Goal: Task Accomplishment & Management: Manage account settings

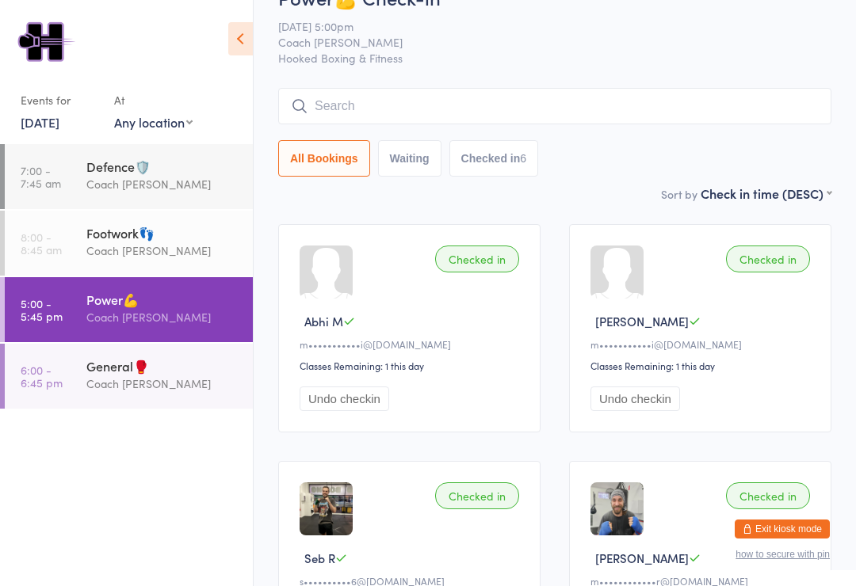
scroll to position [36, 0]
click at [95, 383] on div "General🥊 Coach Mat" at bounding box center [169, 375] width 166 height 63
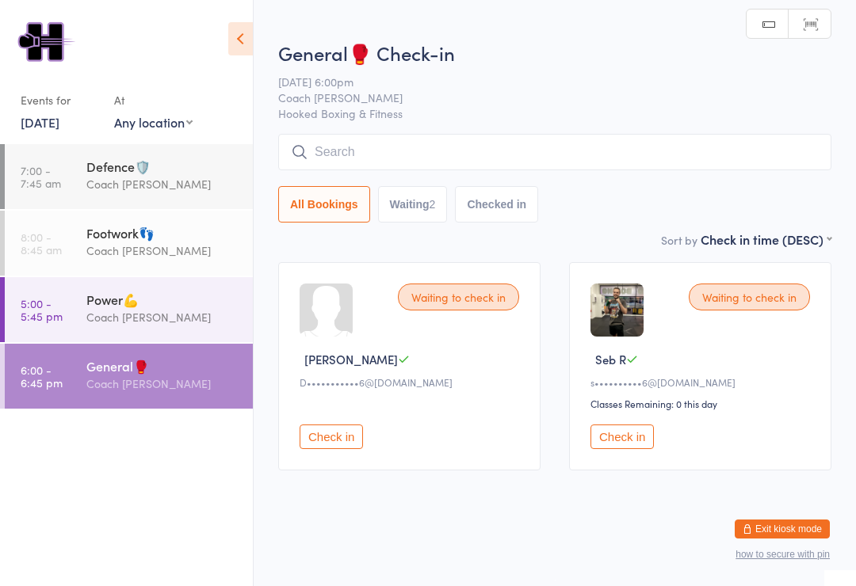
scroll to position [15, 0]
click at [349, 429] on button "Check in" at bounding box center [330, 437] width 63 height 25
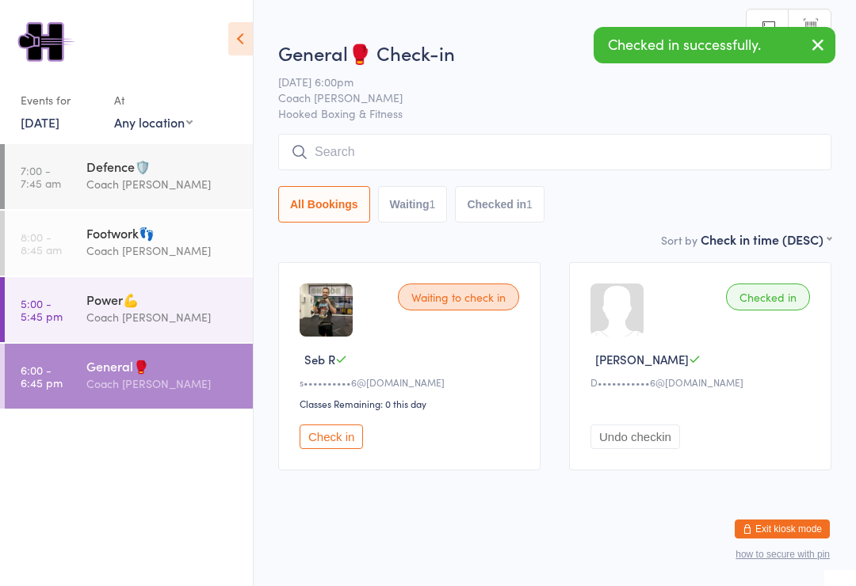
click at [334, 440] on button "Check in" at bounding box center [330, 437] width 63 height 25
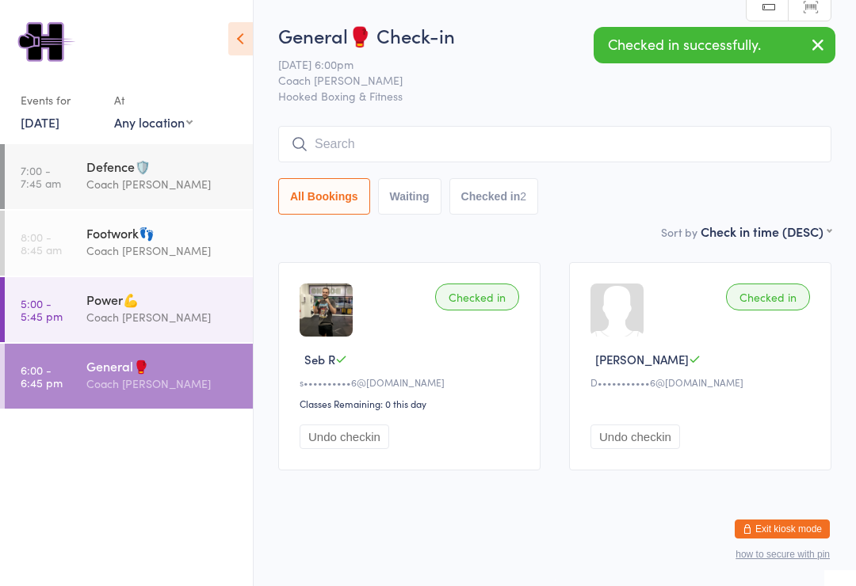
click at [539, 107] on div "General🥊 Check-in 15 Sep 6:00pm Coach Mat Hooked Boxing & Fitness Manual search…" at bounding box center [554, 122] width 553 height 200
click at [492, 126] on input "search" at bounding box center [554, 144] width 553 height 36
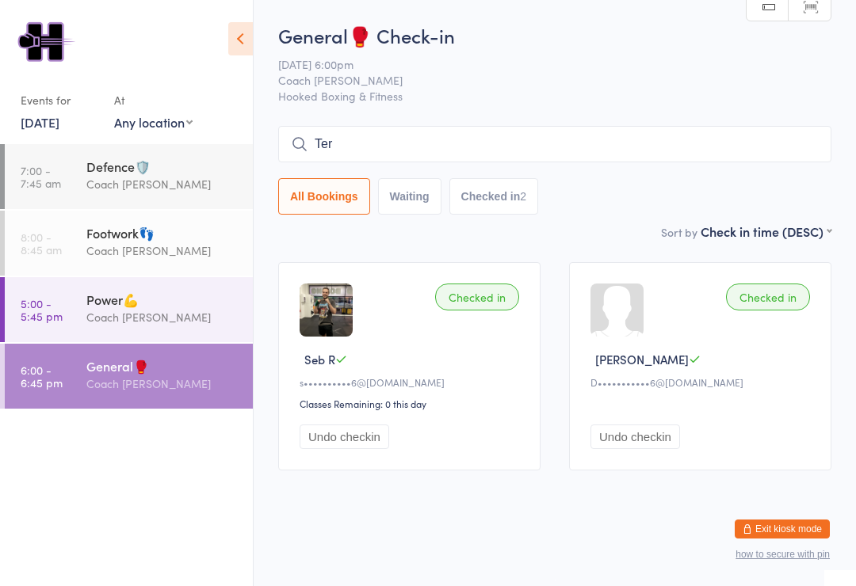
type input "Ter"
click at [616, 536] on html "You have now entered Kiosk Mode. Members will be able to check themselves in us…" at bounding box center [428, 293] width 856 height 586
click at [809, 521] on button "Exit kiosk mode" at bounding box center [781, 529] width 95 height 19
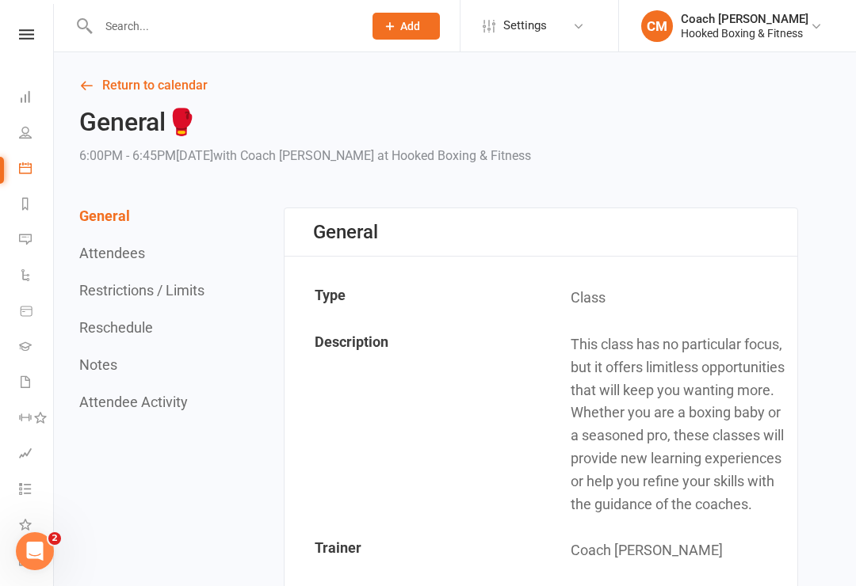
click at [13, 380] on li "Waivers" at bounding box center [26, 384] width 53 height 36
click at [23, 376] on icon at bounding box center [25, 382] width 13 height 13
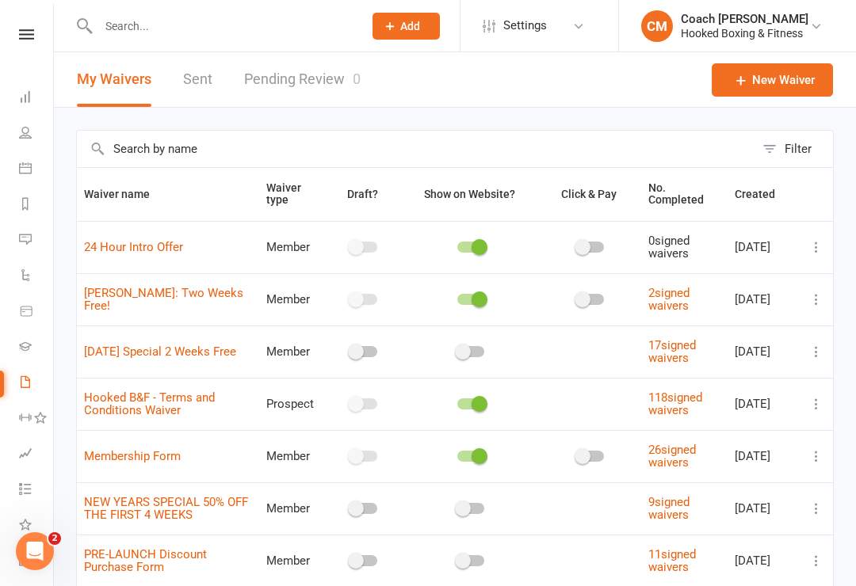
click at [689, 402] on link "118 signed waivers" at bounding box center [675, 405] width 54 height 28
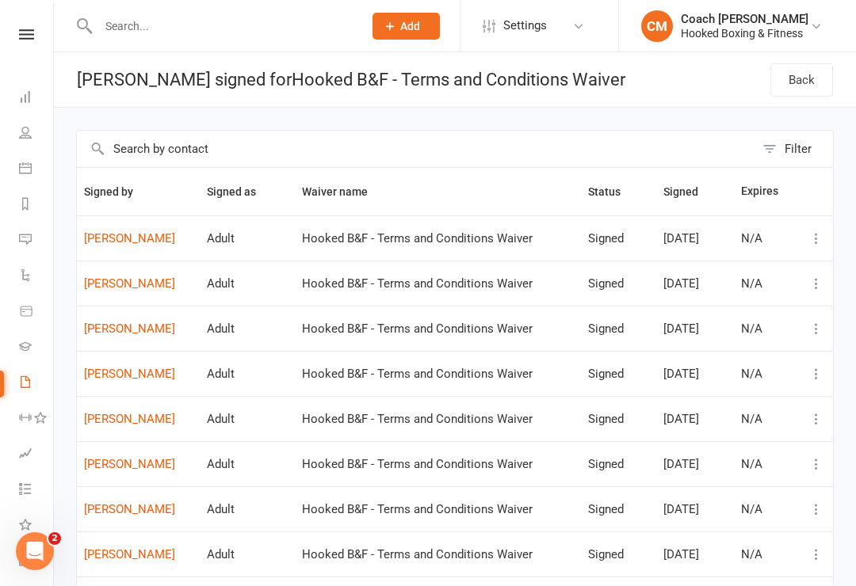
click at [101, 232] on link "[PERSON_NAME]" at bounding box center [138, 238] width 109 height 13
click at [12, 90] on li "Dashboard" at bounding box center [26, 99] width 53 height 36
click at [11, 95] on li "Dashboard" at bounding box center [26, 99] width 53 height 36
click at [23, 131] on icon at bounding box center [25, 132] width 13 height 13
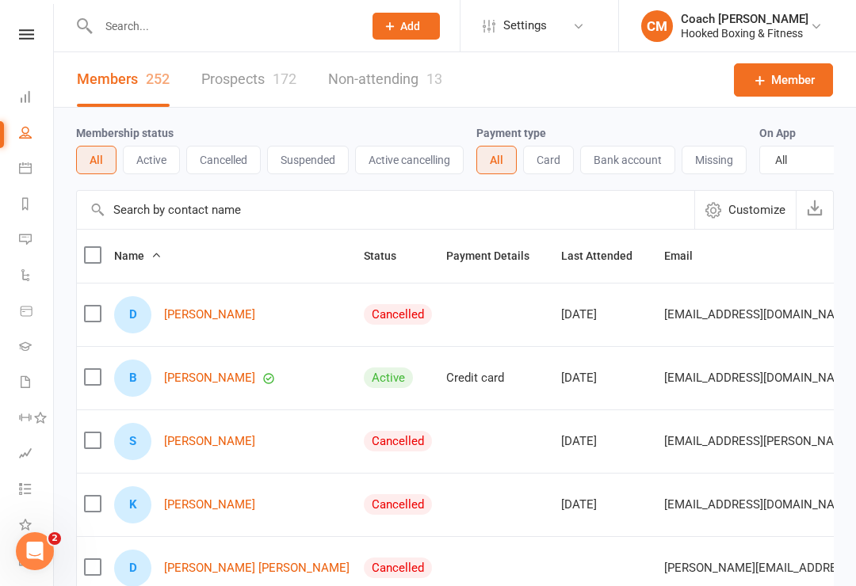
click at [16, 101] on li "Dashboard" at bounding box center [26, 99] width 53 height 36
click at [27, 92] on icon at bounding box center [25, 96] width 13 height 13
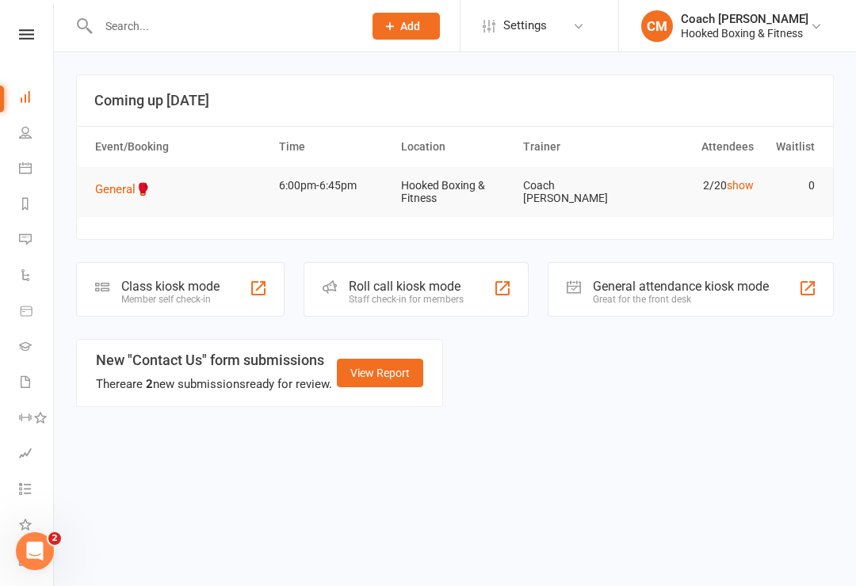
click at [135, 274] on div "Class kiosk mode Member self check-in" at bounding box center [180, 289] width 208 height 55
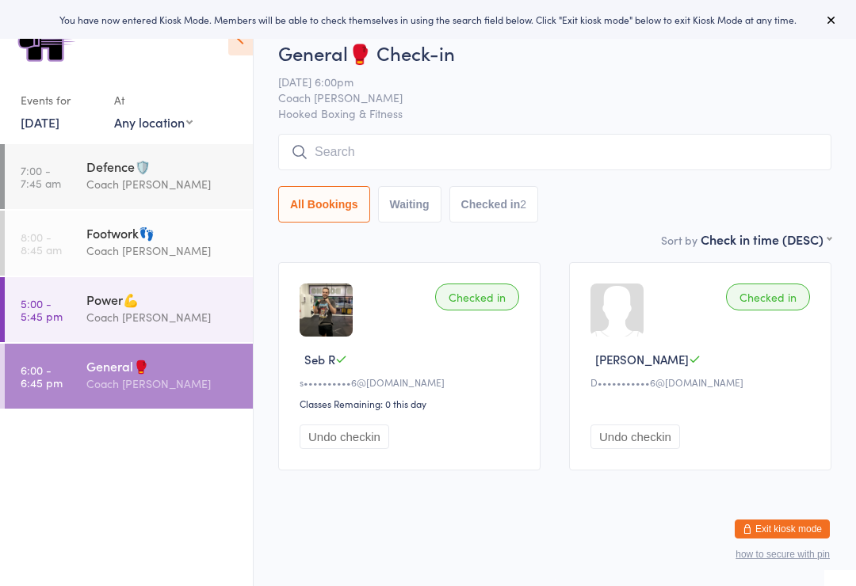
click at [518, 148] on input "search" at bounding box center [554, 152] width 553 height 36
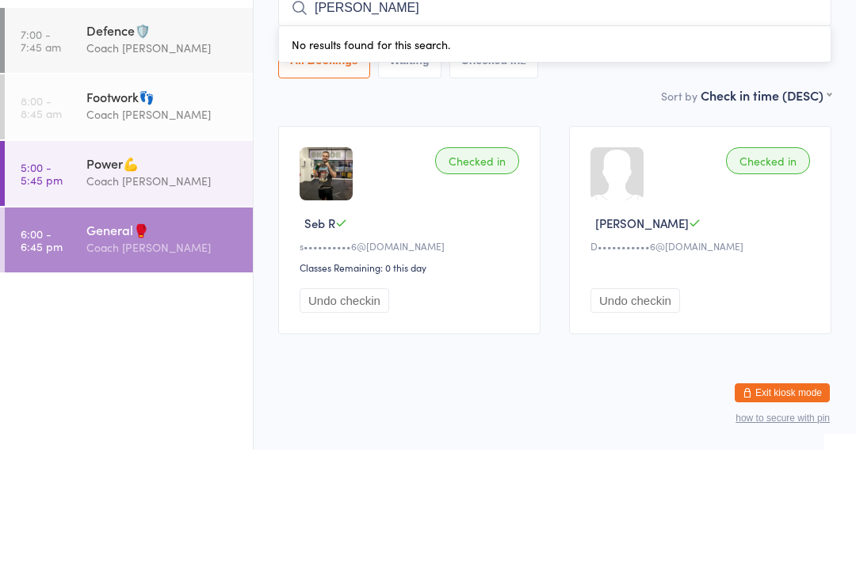
scroll to position [15, 0]
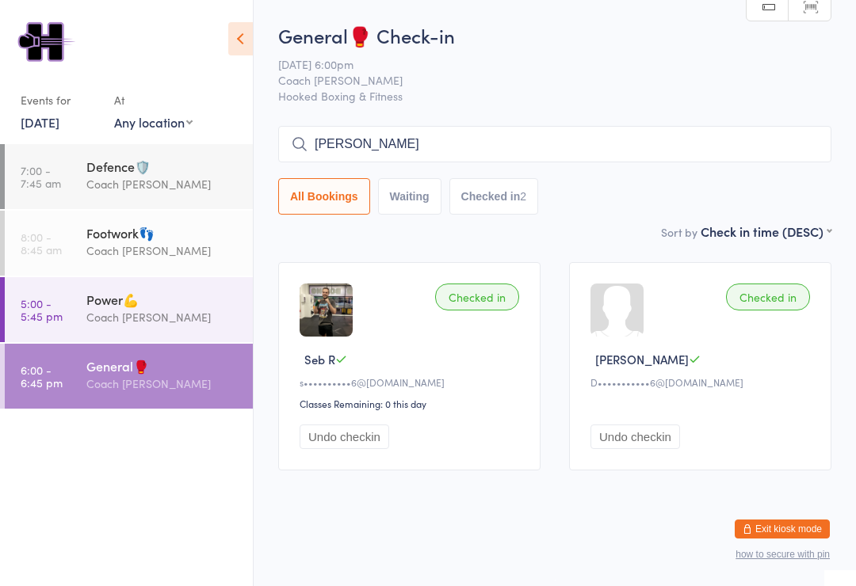
click at [608, 128] on input "[PERSON_NAME]" at bounding box center [554, 144] width 553 height 36
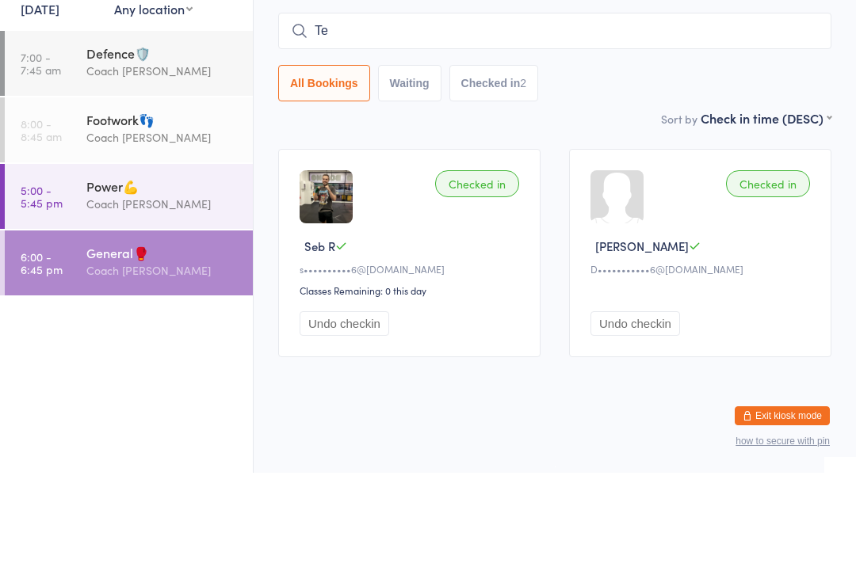
type input "T"
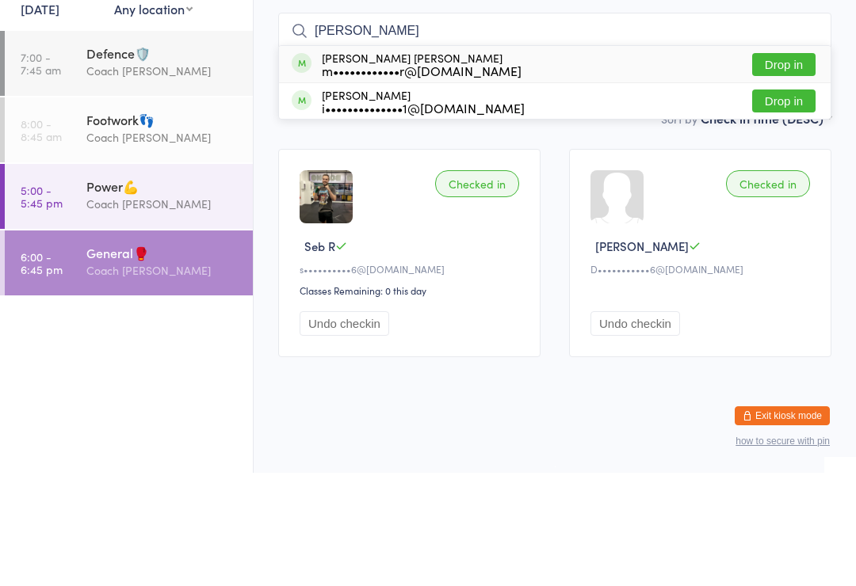
type input "Marcel"
click at [439, 177] on div "m••••••••••••r@gmail.com" at bounding box center [422, 183] width 200 height 13
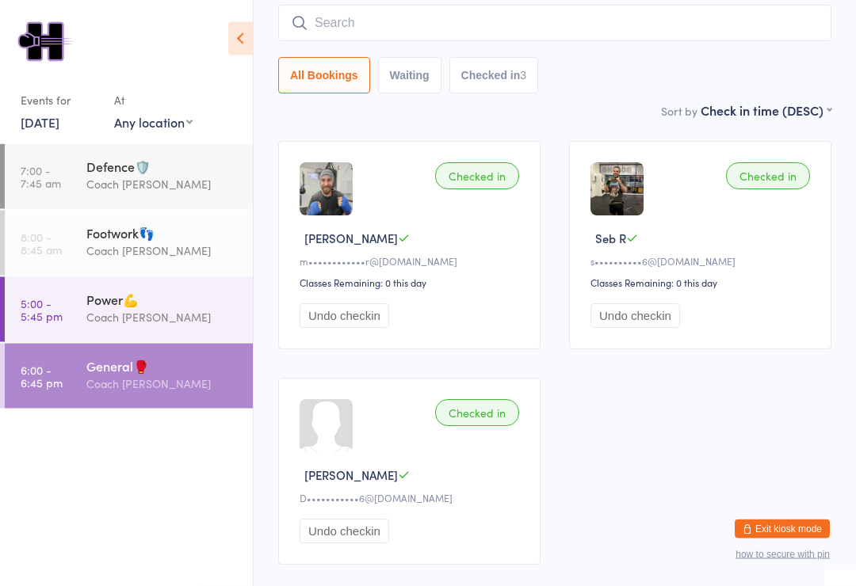
scroll to position [173, 0]
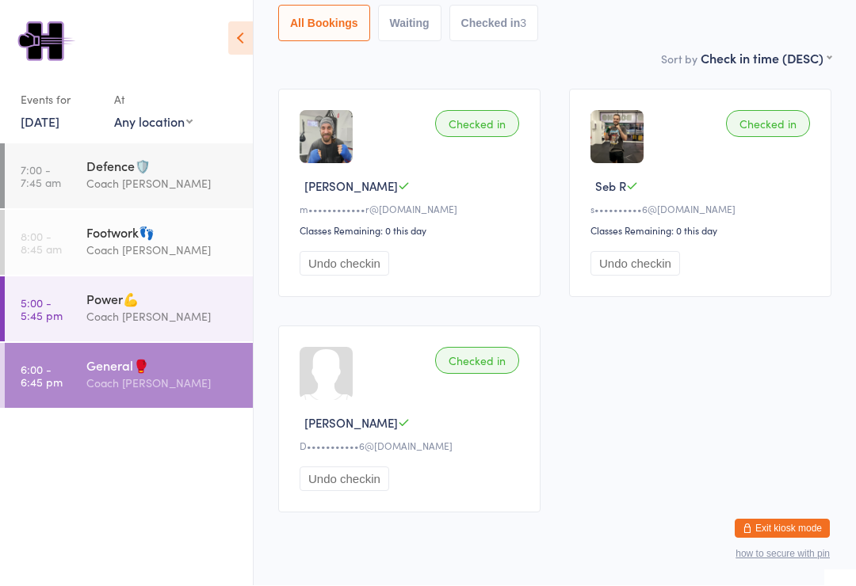
click at [102, 308] on div "Power💪" at bounding box center [162, 299] width 153 height 17
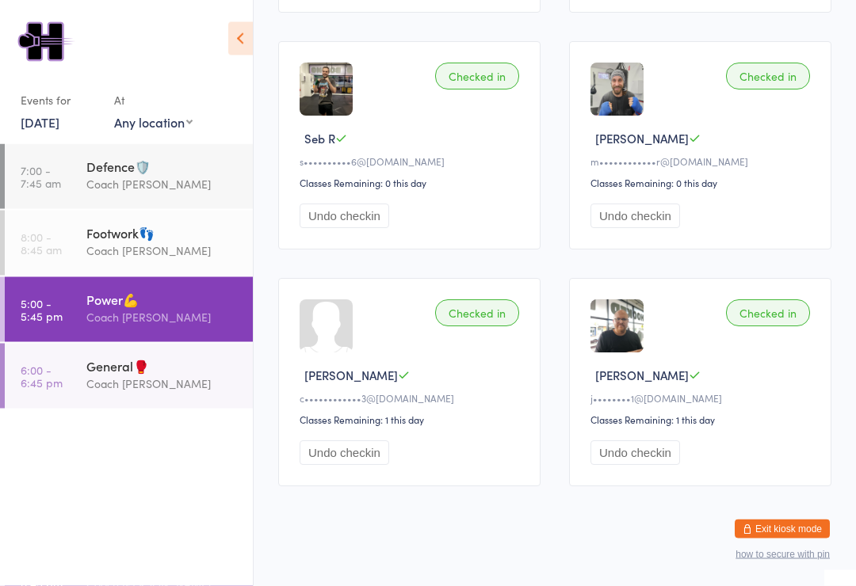
scroll to position [463, 0]
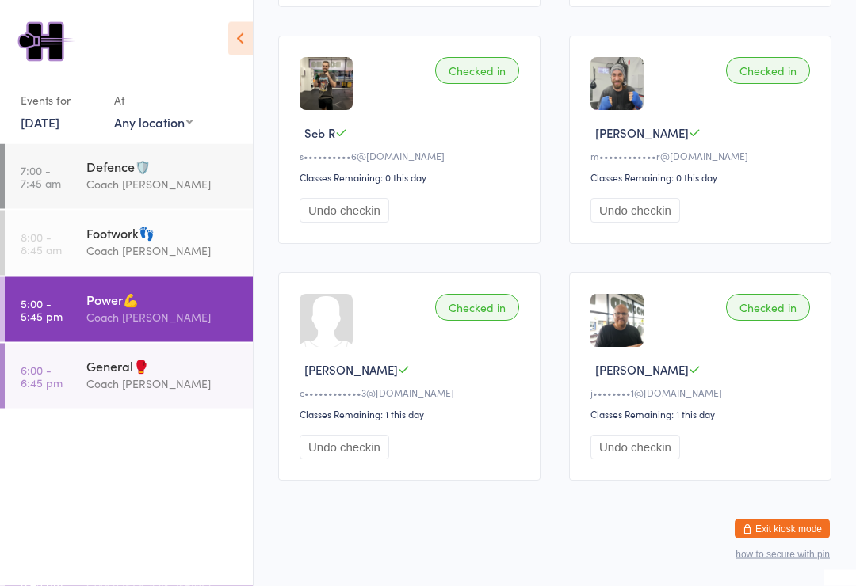
click at [115, 383] on div "Coach [PERSON_NAME]" at bounding box center [162, 384] width 153 height 18
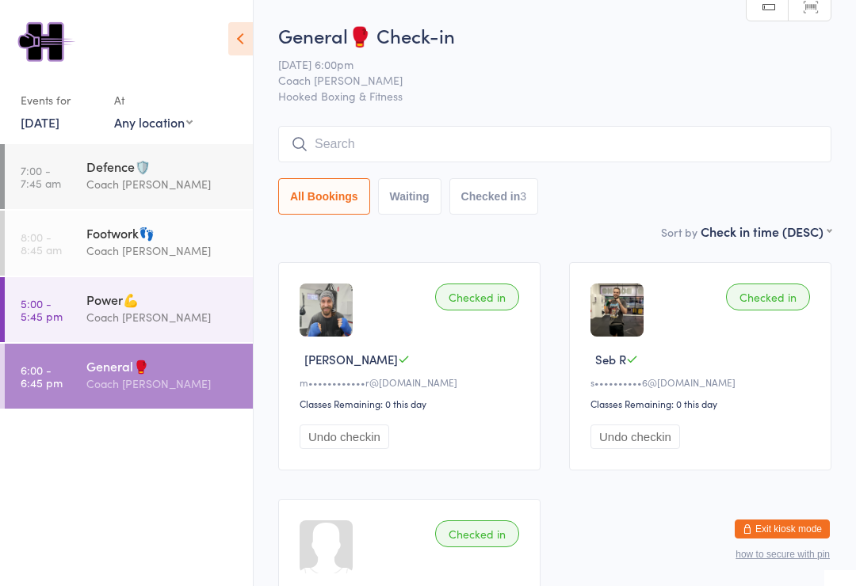
click at [405, 131] on input "search" at bounding box center [554, 144] width 553 height 36
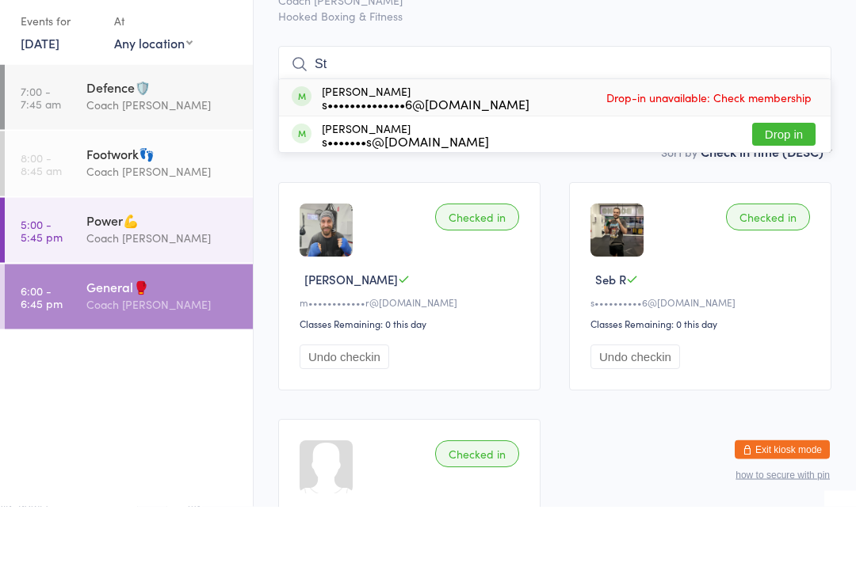
type input "S"
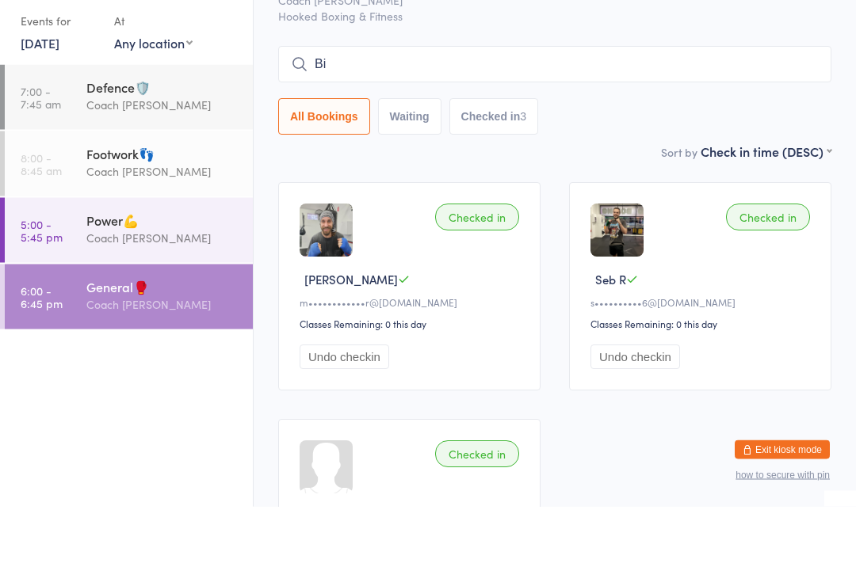
type input "B"
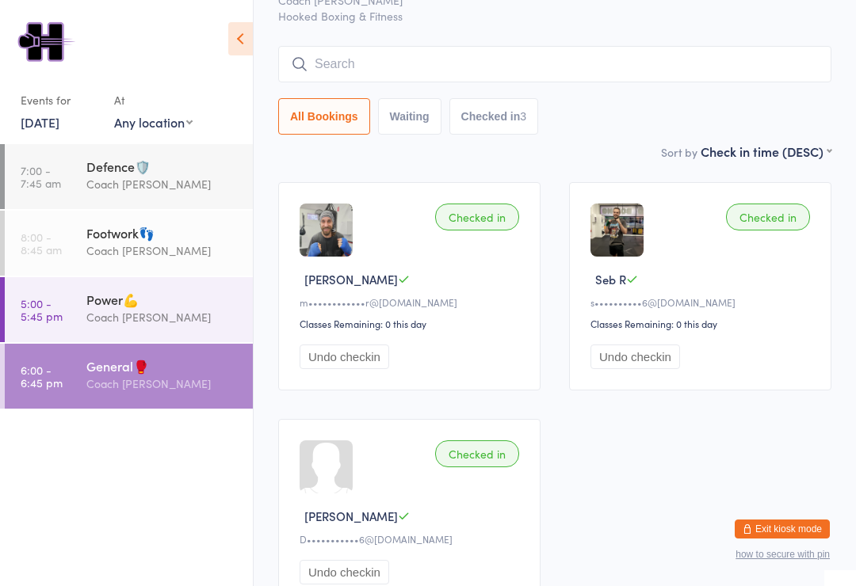
click at [792, 539] on button "Exit kiosk mode" at bounding box center [781, 529] width 95 height 19
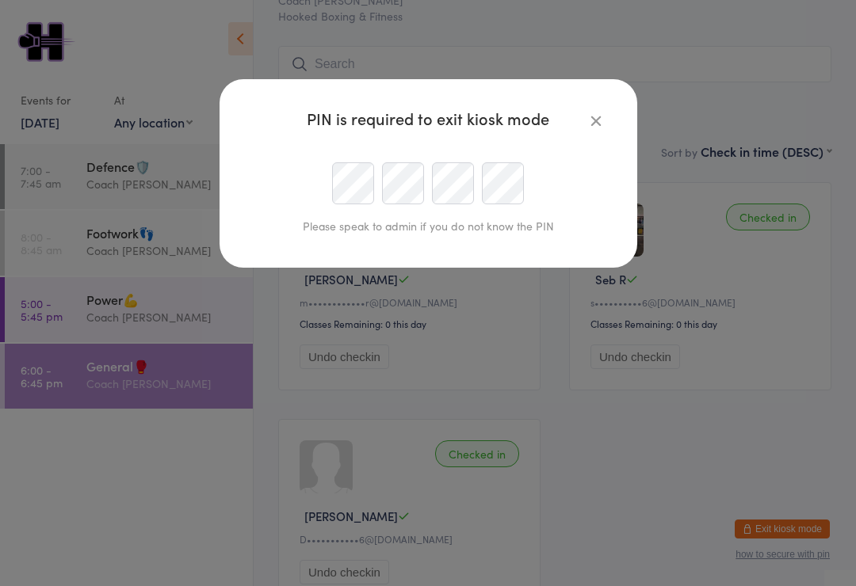
scroll to position [79, 0]
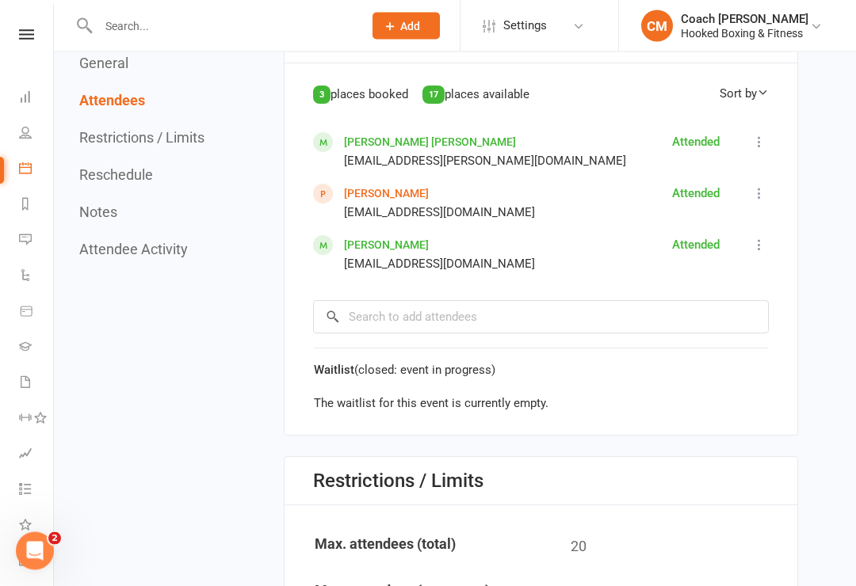
scroll to position [1045, 0]
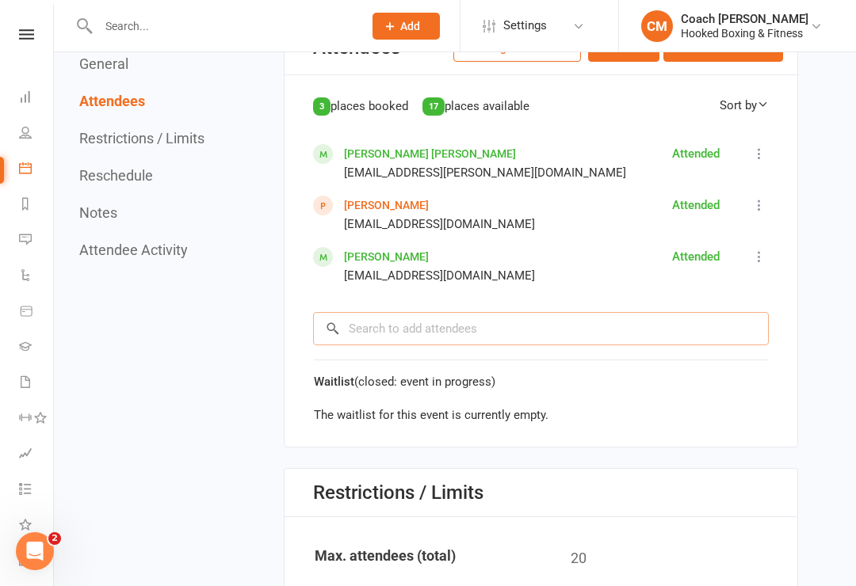
click at [585, 338] on input "search" at bounding box center [541, 328] width 456 height 33
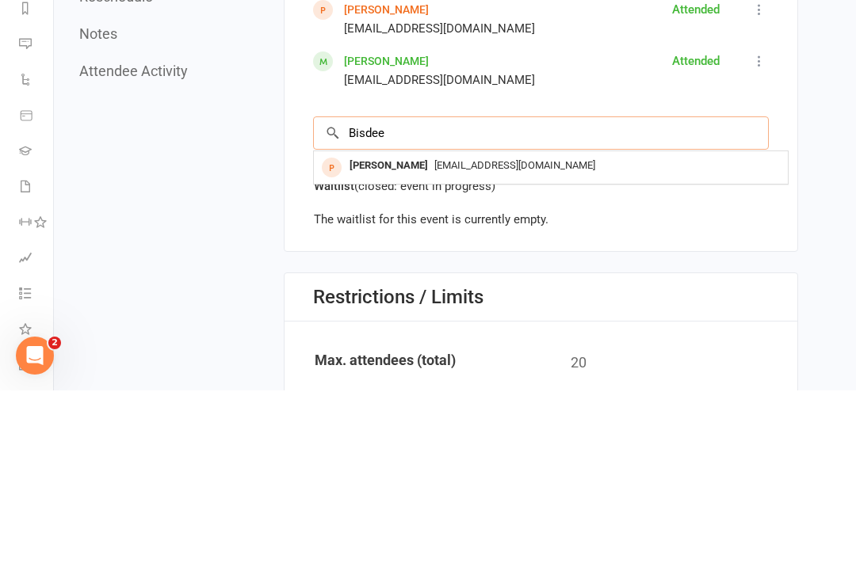
type input "Bisdee"
click at [459, 355] on span "stepheisentrager@gmail.com" at bounding box center [514, 361] width 161 height 12
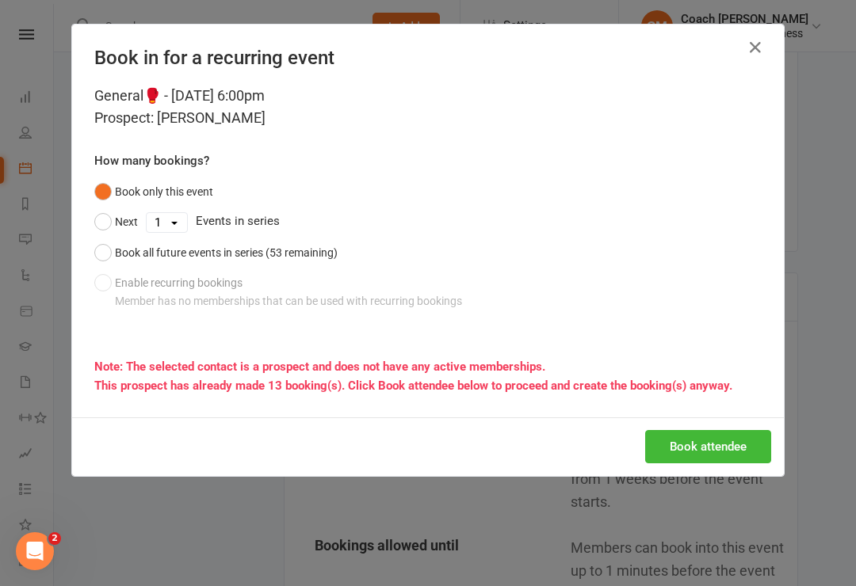
click at [704, 452] on button "Book attendee" at bounding box center [708, 446] width 126 height 33
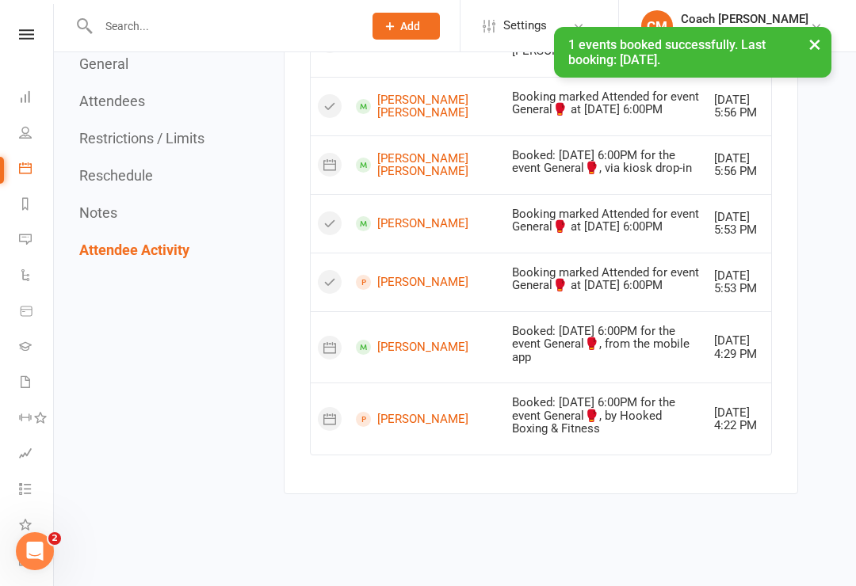
scroll to position [2956, 0]
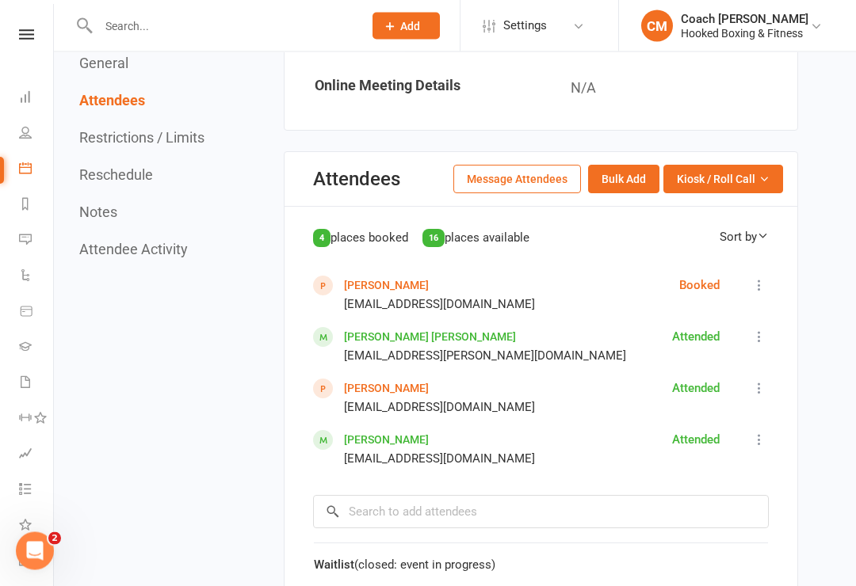
click at [764, 292] on icon at bounding box center [759, 286] width 16 height 16
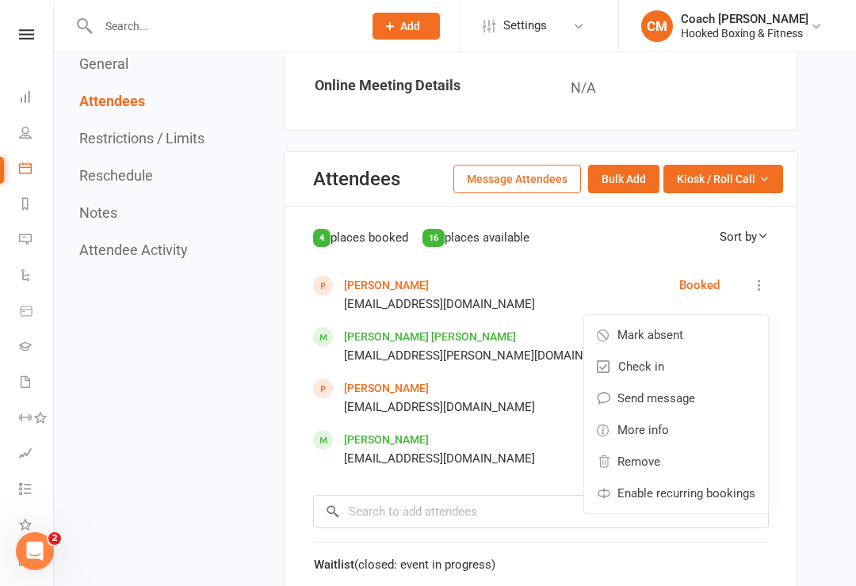
click at [764, 286] on button at bounding box center [758, 285] width 19 height 19
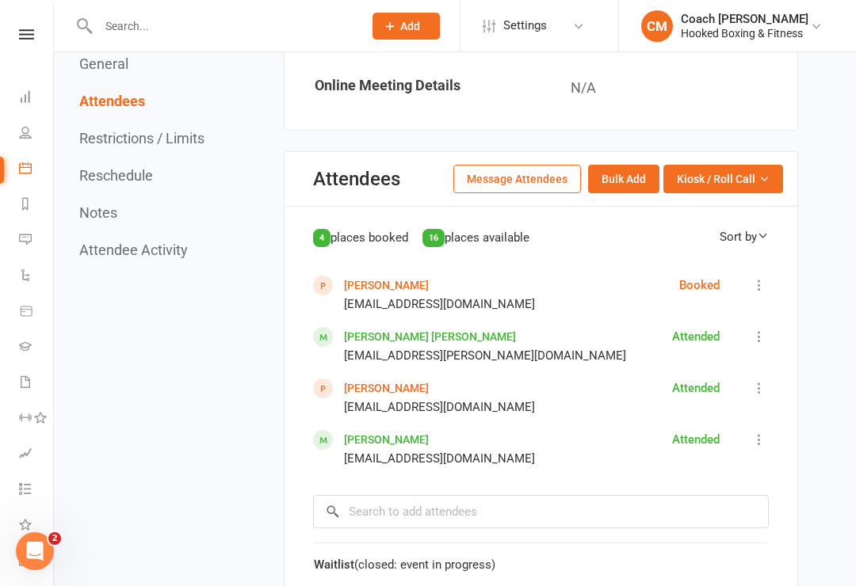
click at [761, 293] on icon at bounding box center [759, 285] width 16 height 16
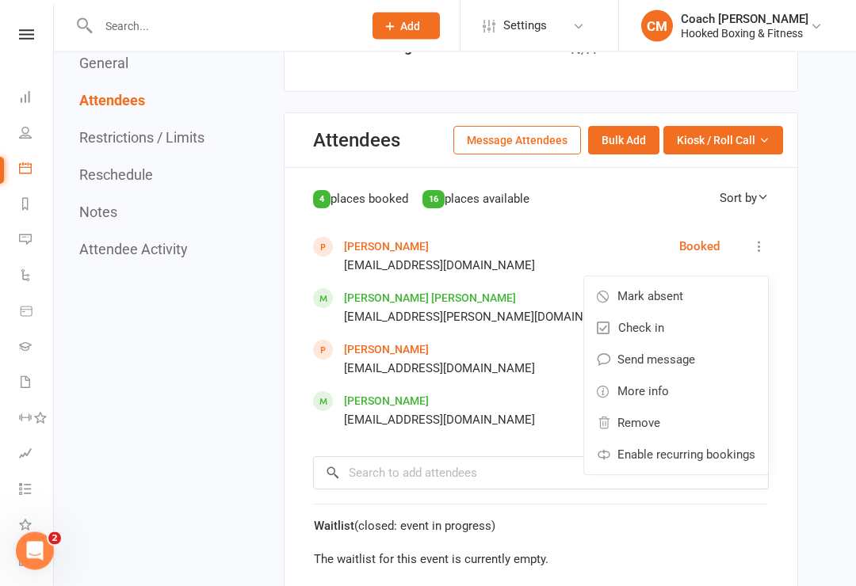
scroll to position [952, 0]
click at [679, 333] on link "Check in" at bounding box center [676, 328] width 184 height 32
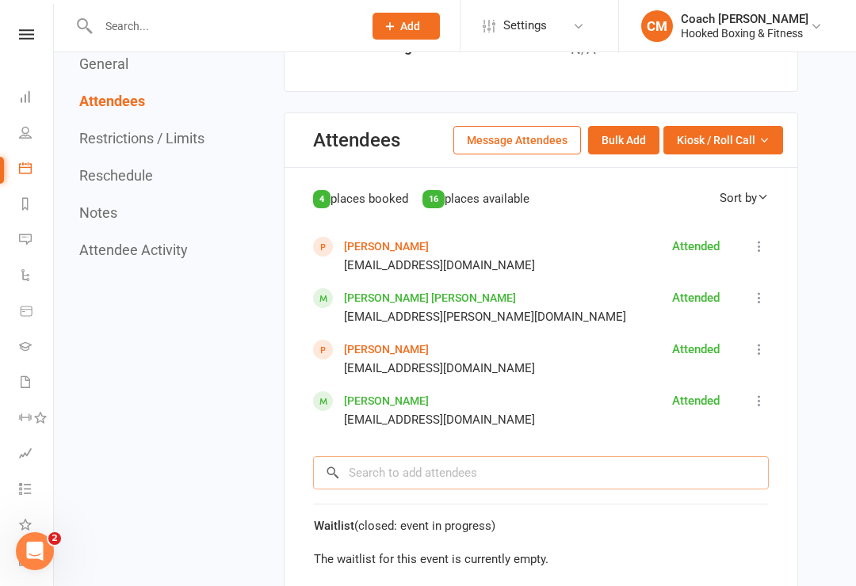
click at [536, 474] on input "search" at bounding box center [541, 472] width 456 height 33
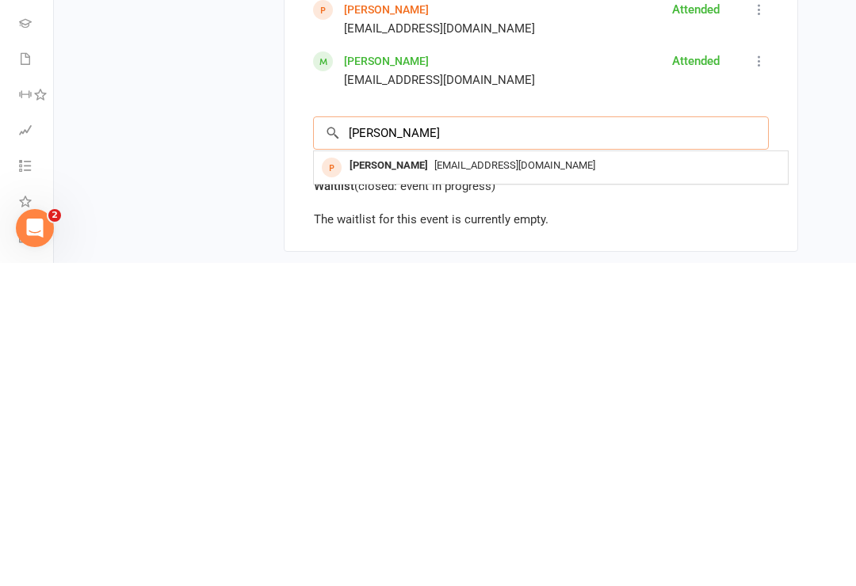
type input "Teresa"
click at [463, 482] on span "Teresango1996@gmail.com" at bounding box center [514, 488] width 161 height 12
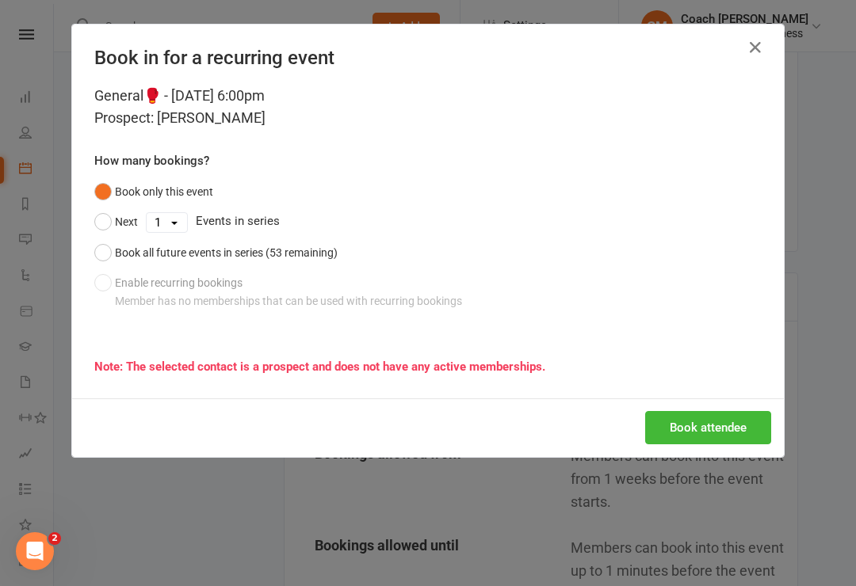
click at [718, 429] on button "Book attendee" at bounding box center [708, 427] width 126 height 33
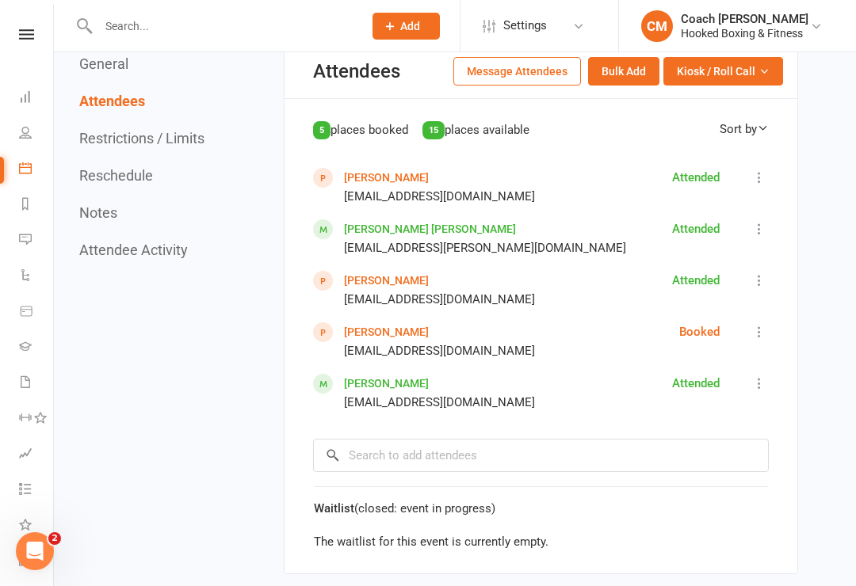
scroll to position [1020, 0]
click at [767, 339] on icon at bounding box center [759, 334] width 16 height 16
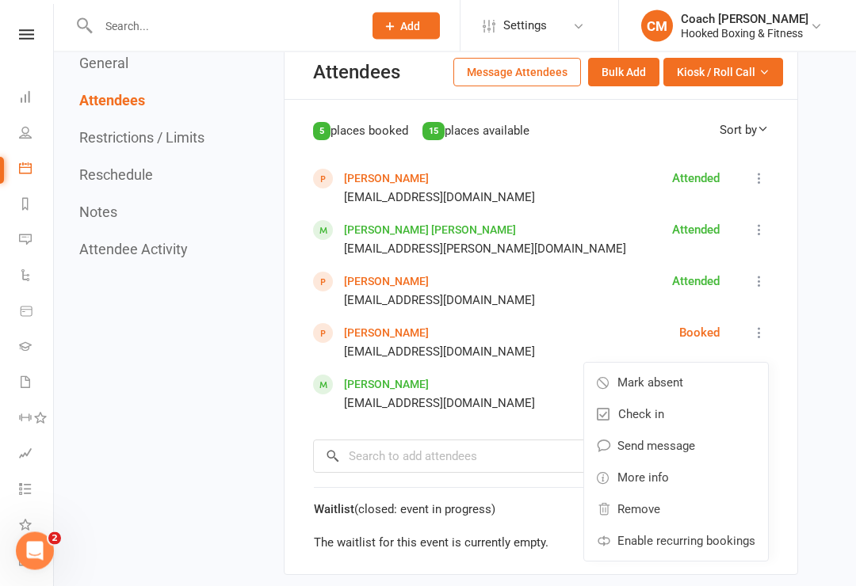
scroll to position [1020, 0]
click at [659, 424] on span "Check in" at bounding box center [641, 414] width 46 height 19
